Goal: Transaction & Acquisition: Purchase product/service

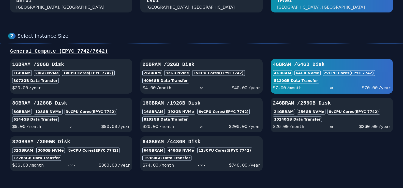
scroll to position [51, 0]
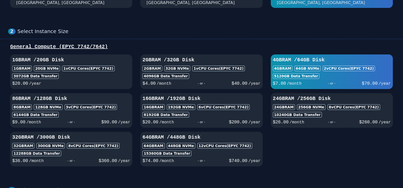
click at [314, 73] on div "5120 GB Data Transfer" at bounding box center [332, 76] width 118 height 6
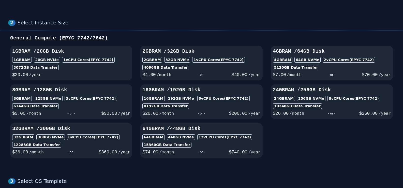
scroll to position [51, 0]
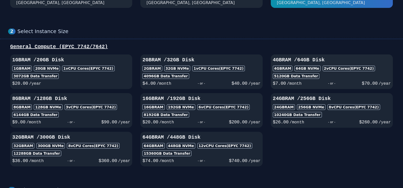
click at [324, 76] on div "5120 GB Data Transfer" at bounding box center [332, 76] width 118 height 6
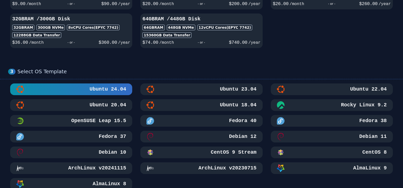
scroll to position [178, 0]
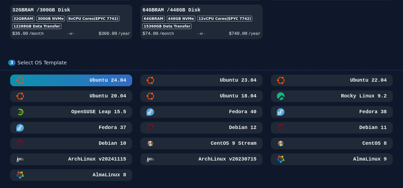
click at [104, 97] on h3 "Ubuntu 20.04" at bounding box center [108, 96] width 38 height 7
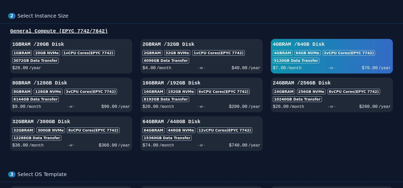
scroll to position [61, 0]
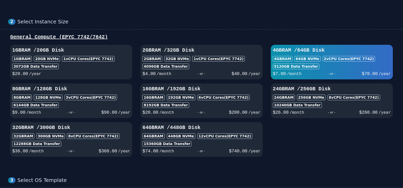
drag, startPoint x: 300, startPoint y: 73, endPoint x: 263, endPoint y: 75, distance: 37.2
click at [263, 75] on div "1GB RAM / 20 GB Disk 1GB RAM 20 GB NVMe 1 vCPU Cores (EPYC 7742) 3072 GB Data T…" at bounding box center [201, 101] width 387 height 112
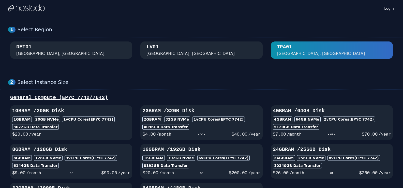
click at [65, 50] on div "DET01 Detroit, MI" at bounding box center [71, 50] width 110 height 13
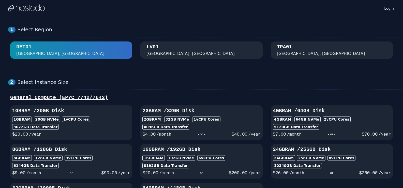
click at [153, 49] on div "LV01" at bounding box center [153, 47] width 12 height 7
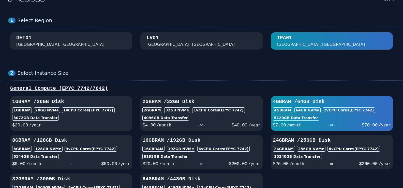
scroll to position [25, 0]
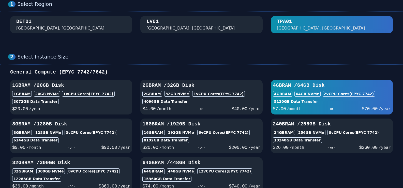
drag, startPoint x: 273, startPoint y: 110, endPoint x: 294, endPoint y: 110, distance: 21.1
click at [294, 110] on div "$ 7.00 /month" at bounding box center [287, 108] width 29 height 7
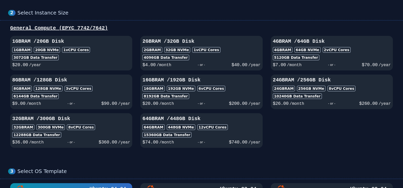
scroll to position [76, 0]
